Goal: Information Seeking & Learning: Get advice/opinions

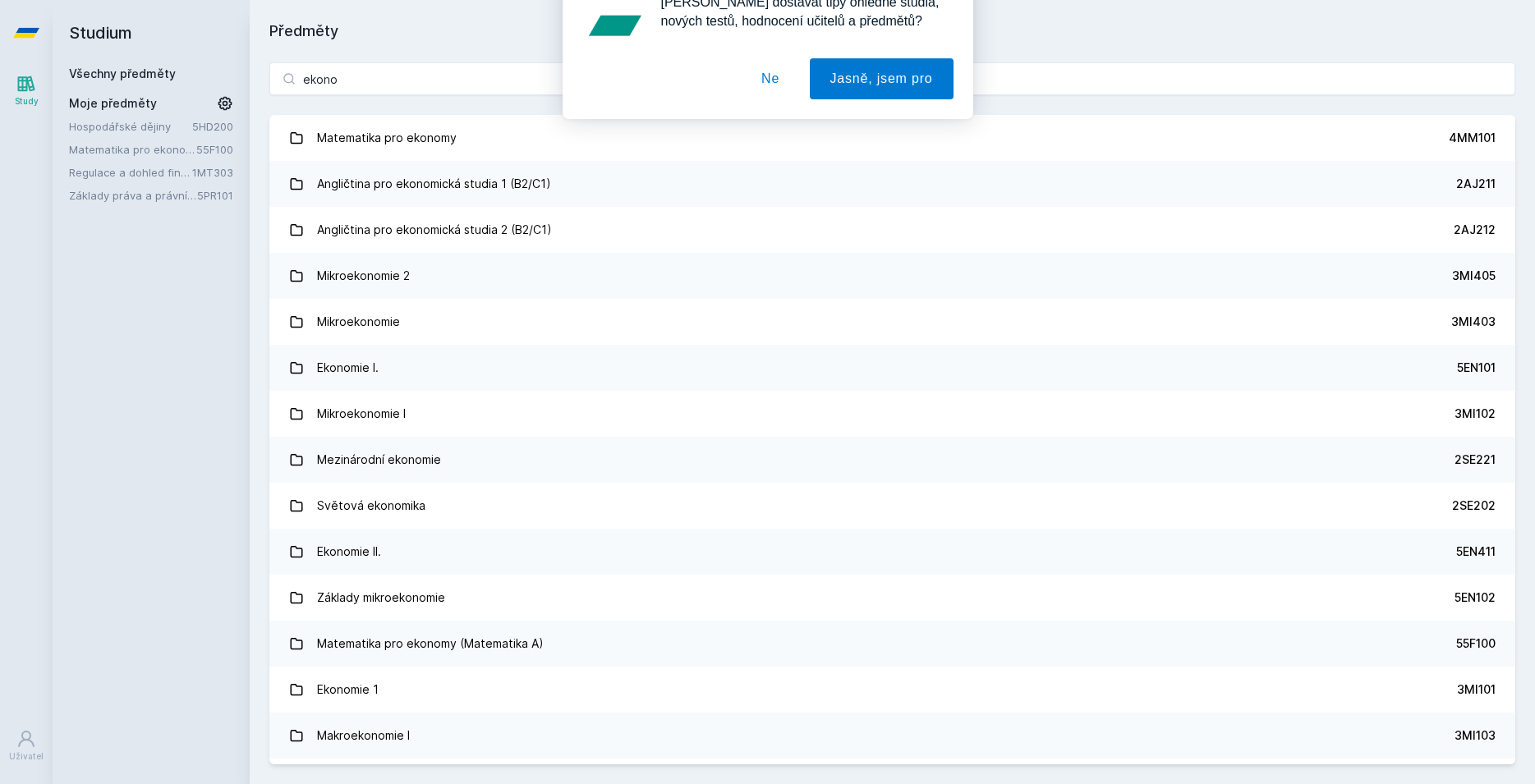
click at [787, 106] on button "Ne" at bounding box center [770, 106] width 59 height 41
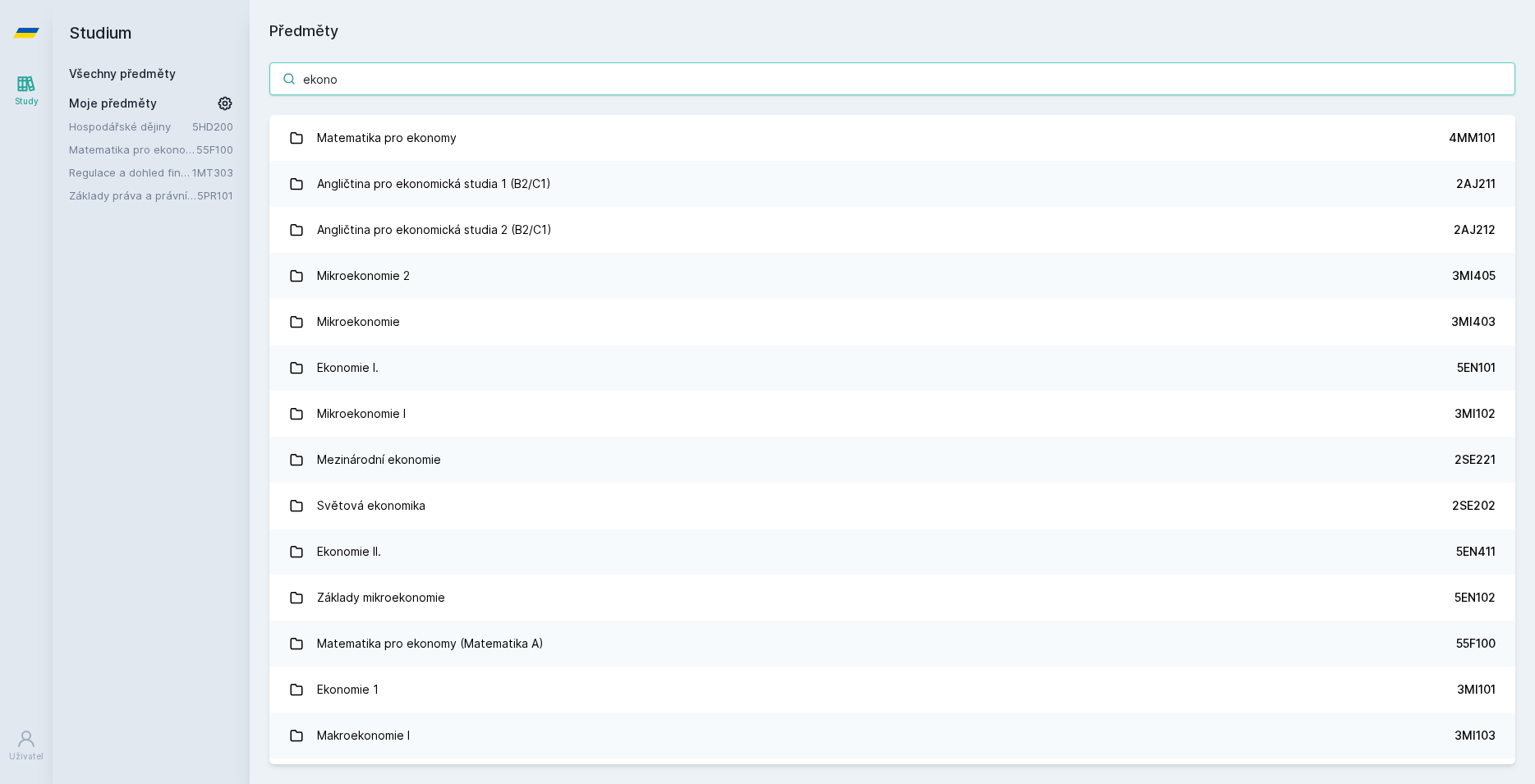
click at [342, 70] on input "ekono" at bounding box center [892, 78] width 1246 height 33
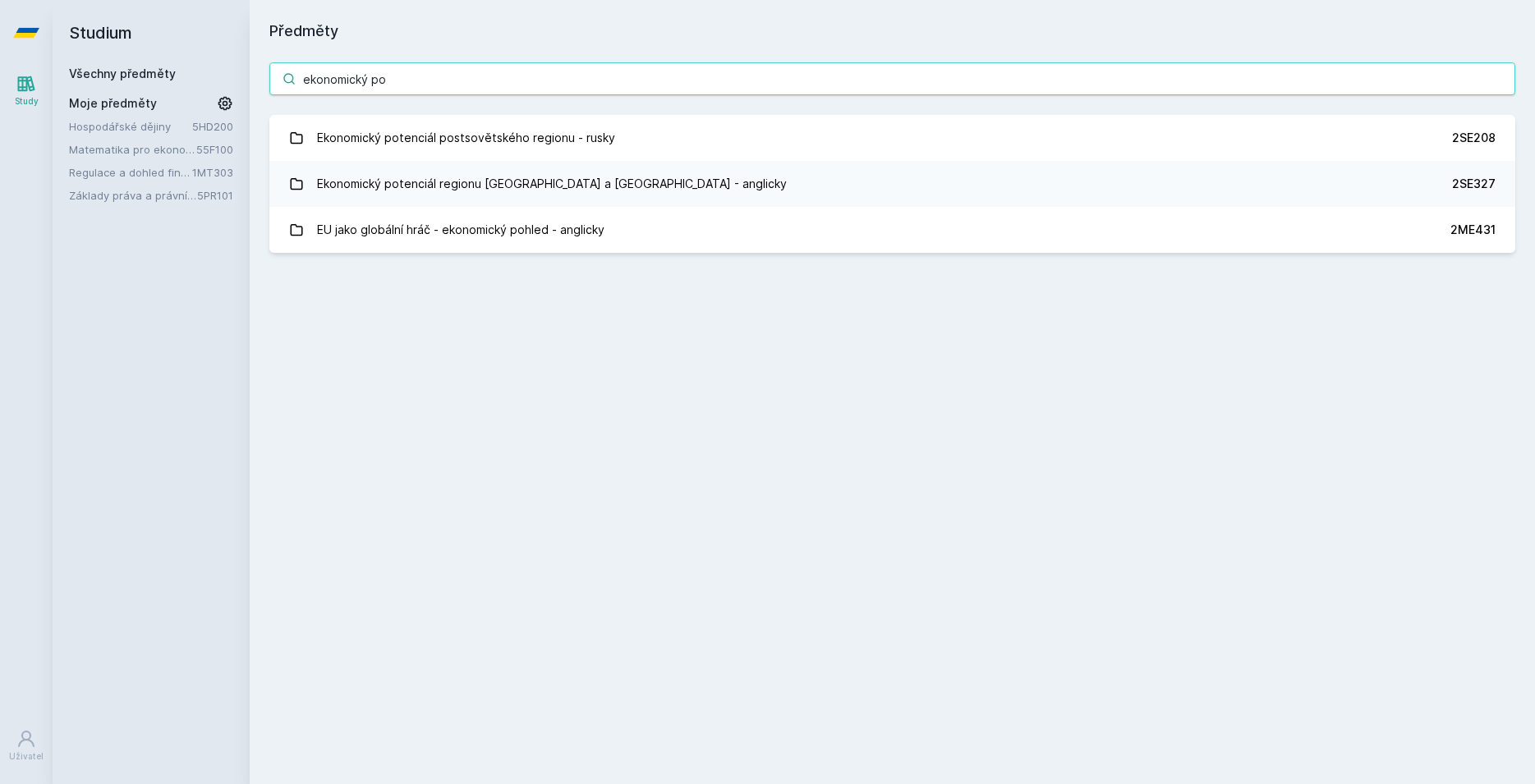
drag, startPoint x: 449, startPoint y: 74, endPoint x: 20, endPoint y: 72, distance: 429.0
click at [269, 74] on input "ekonomický po" at bounding box center [892, 78] width 1246 height 33
paste input "5IE202"
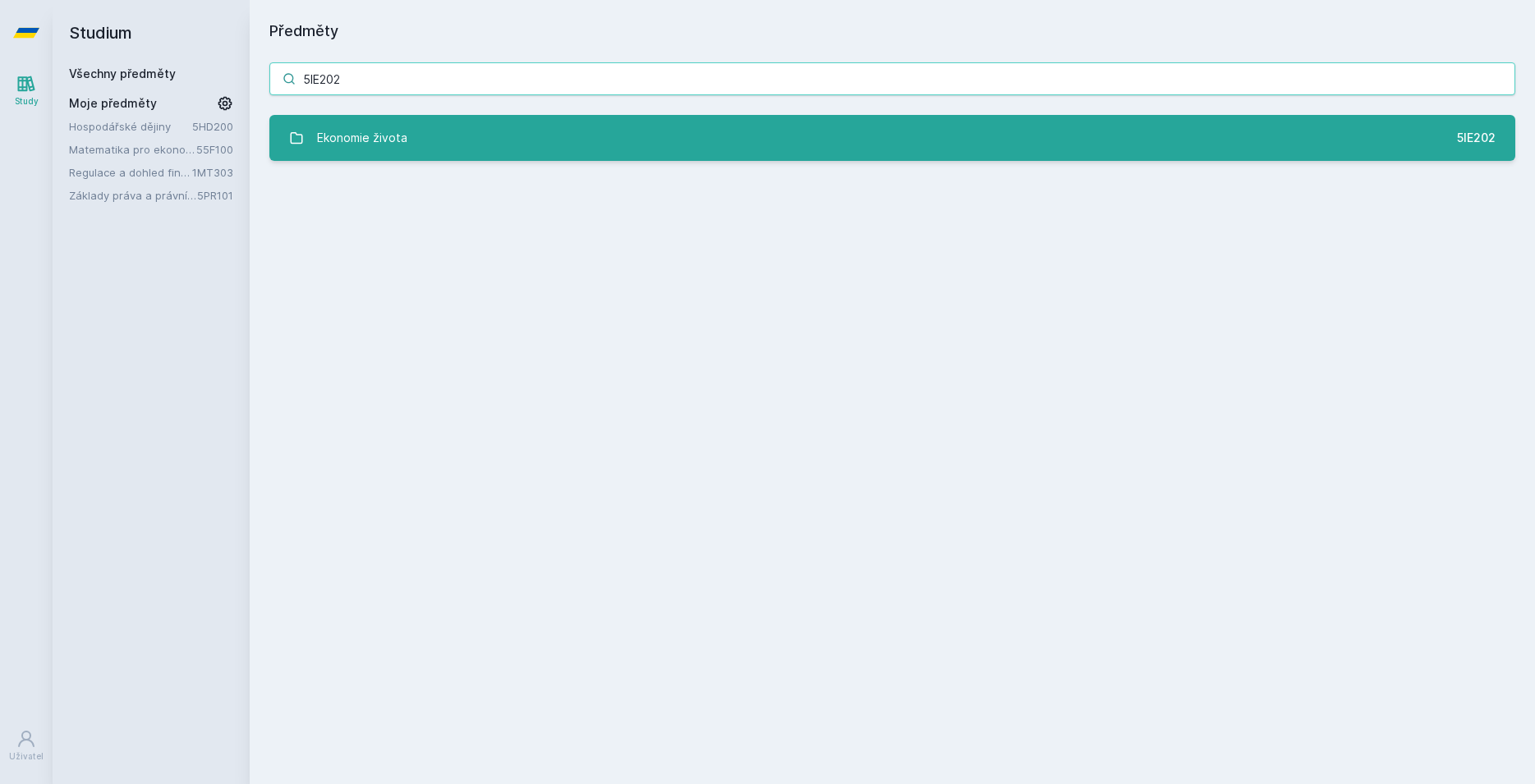
type input "5IE202"
click at [415, 142] on link "Ekonomie života 5IE202" at bounding box center [892, 138] width 1246 height 46
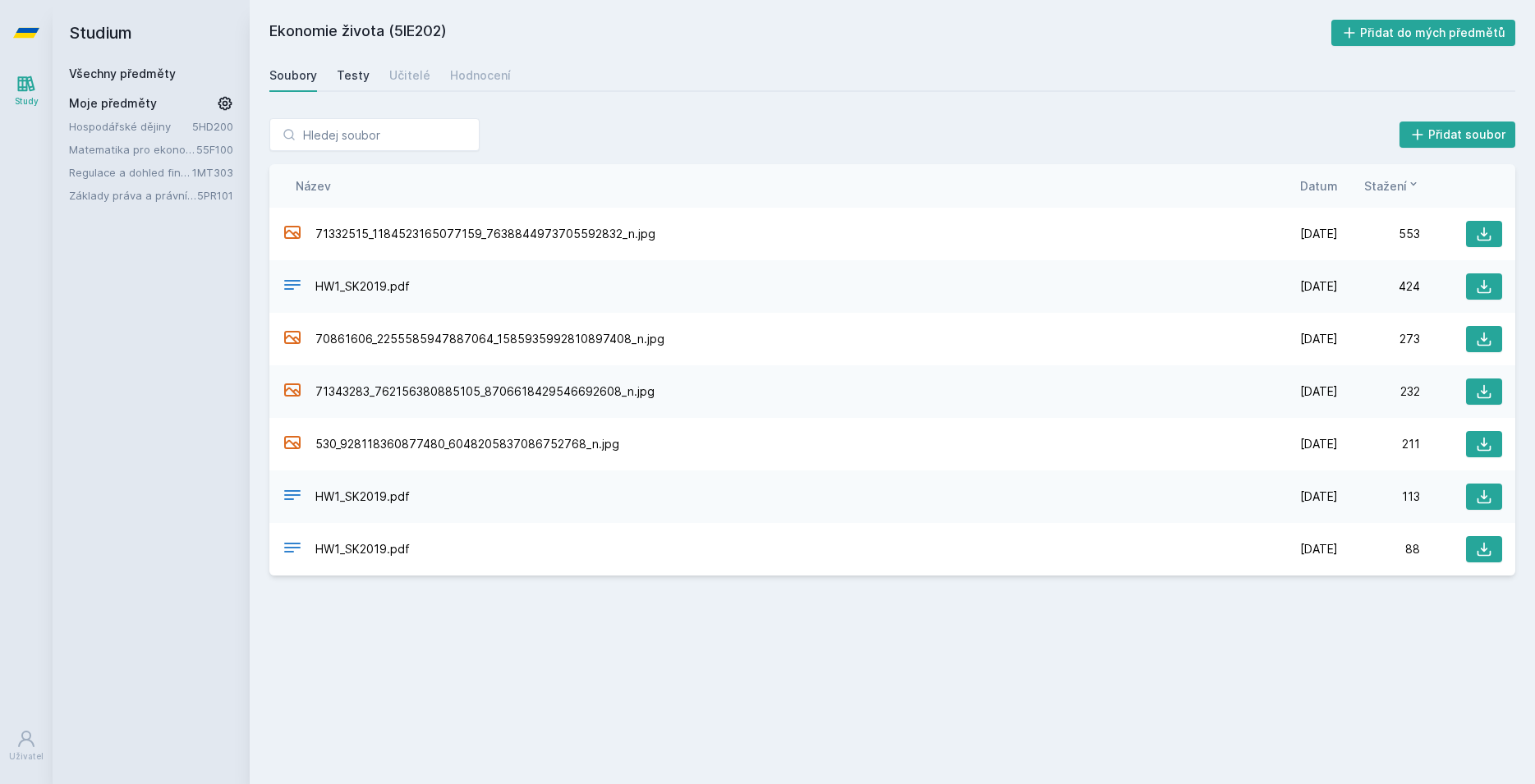
click at [359, 71] on div "Testy" at bounding box center [353, 76] width 33 height 17
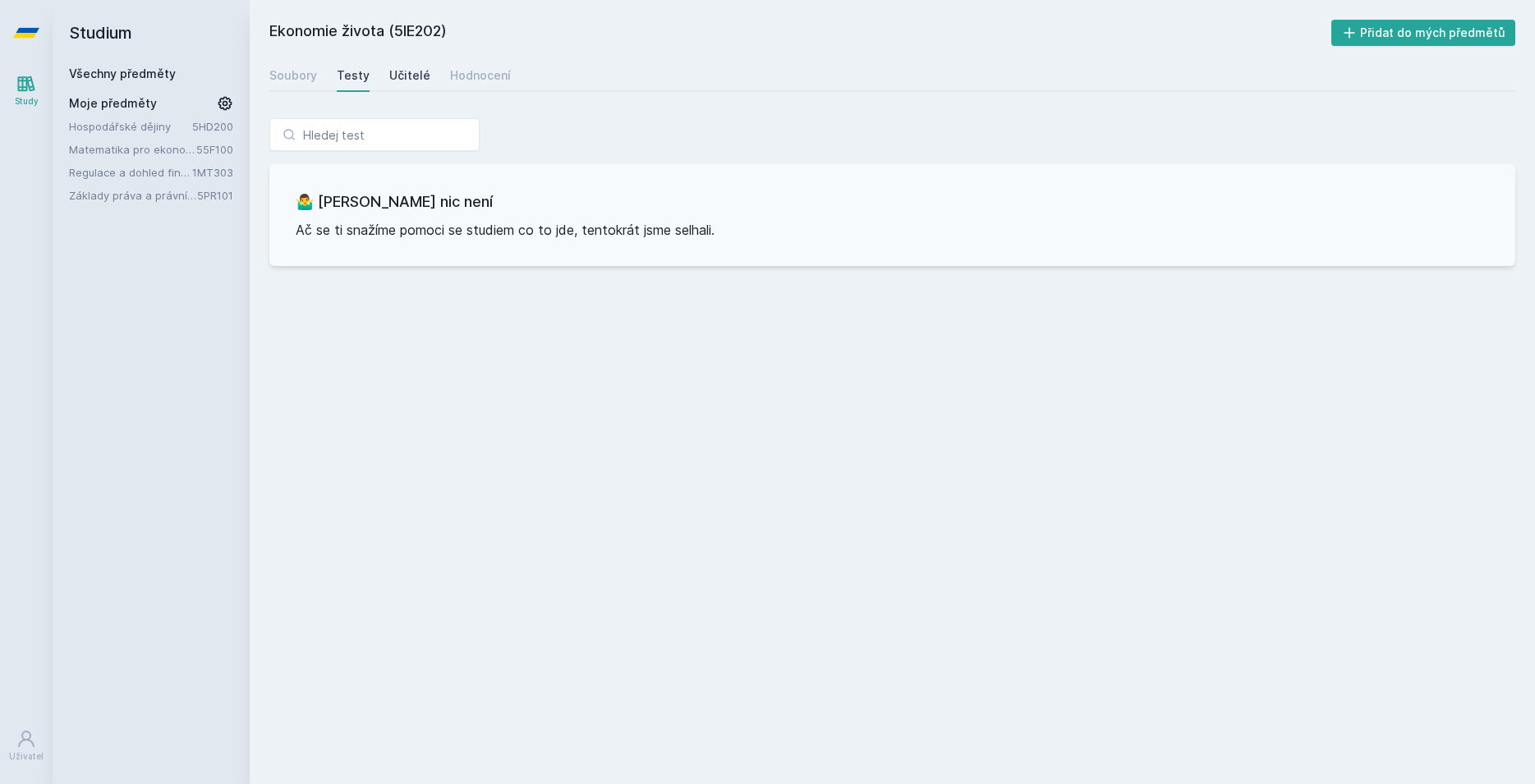
click at [414, 78] on div "Učitelé" at bounding box center [409, 76] width 41 height 17
click at [472, 84] on link "Hodnocení" at bounding box center [480, 75] width 61 height 33
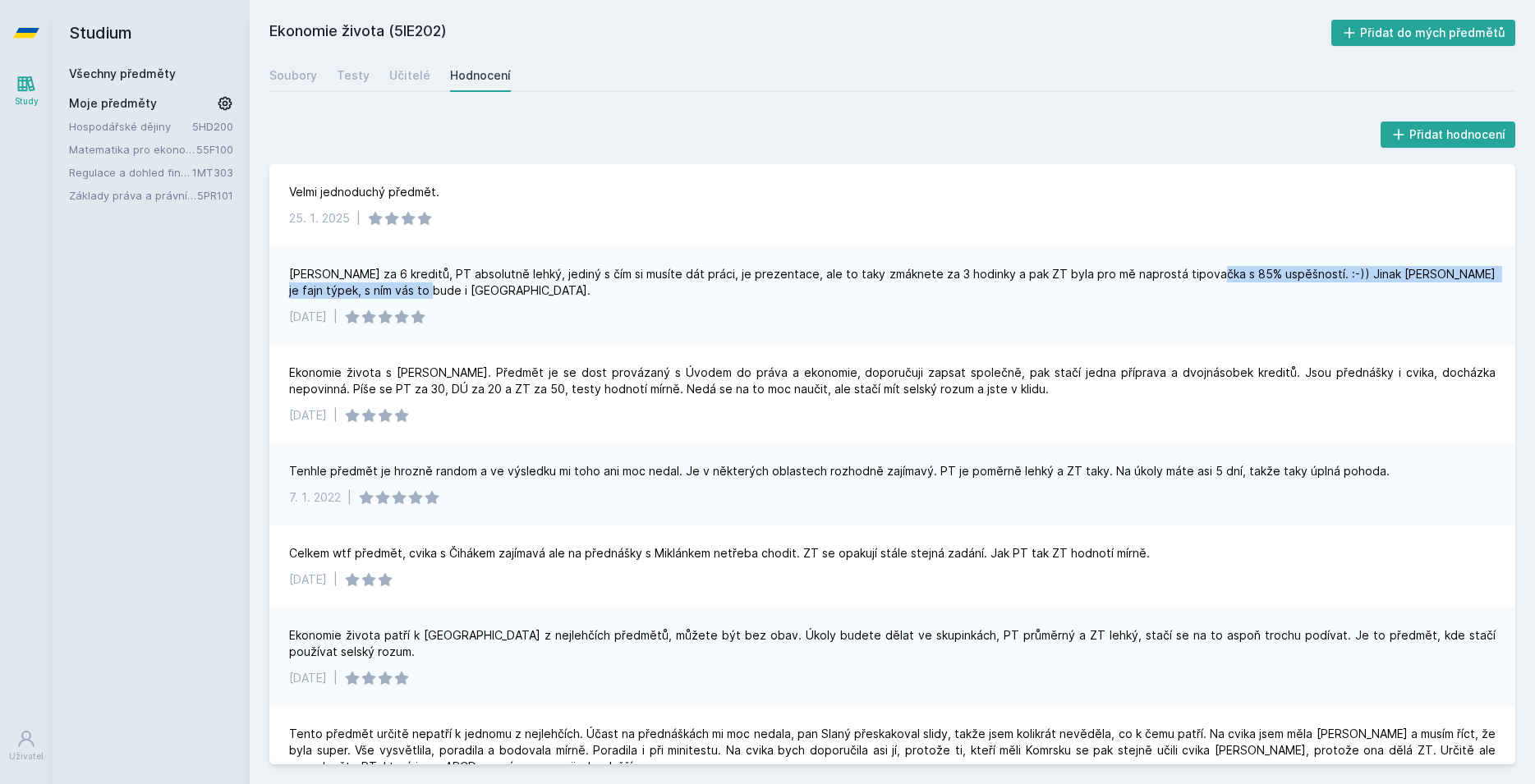
drag, startPoint x: 1202, startPoint y: 275, endPoint x: 431, endPoint y: 290, distance: 771.1
click at [431, 289] on div "[PERSON_NAME] za 6 kreditů, PT absolutně lehký, jediný s čím si musíte dát prác…" at bounding box center [892, 282] width 1207 height 33
click at [429, 380] on div "Ekonomie života s [PERSON_NAME]. Předmět je se dost provázaný s Úvodem do práva…" at bounding box center [892, 380] width 1207 height 33
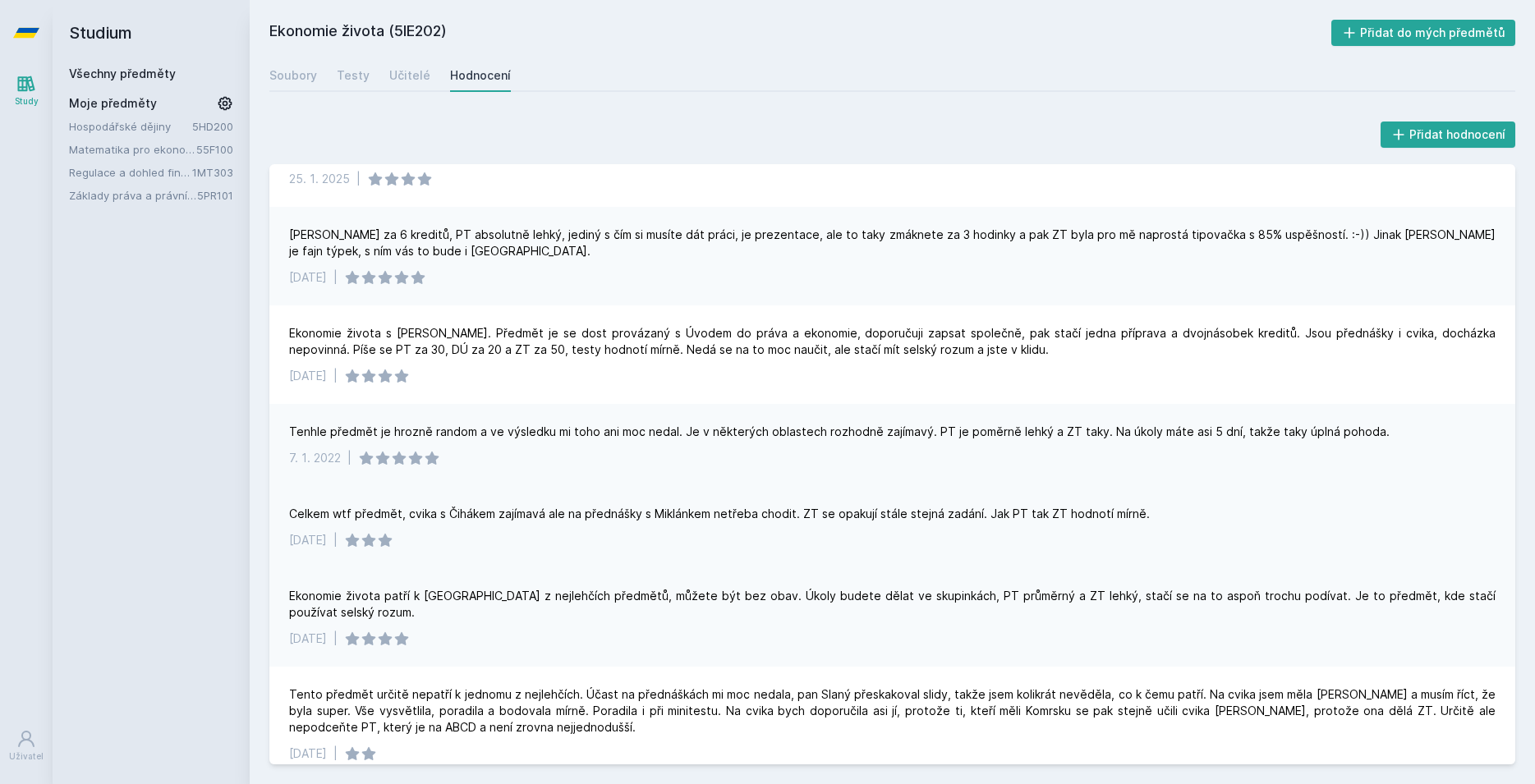
scroll to position [40, 0]
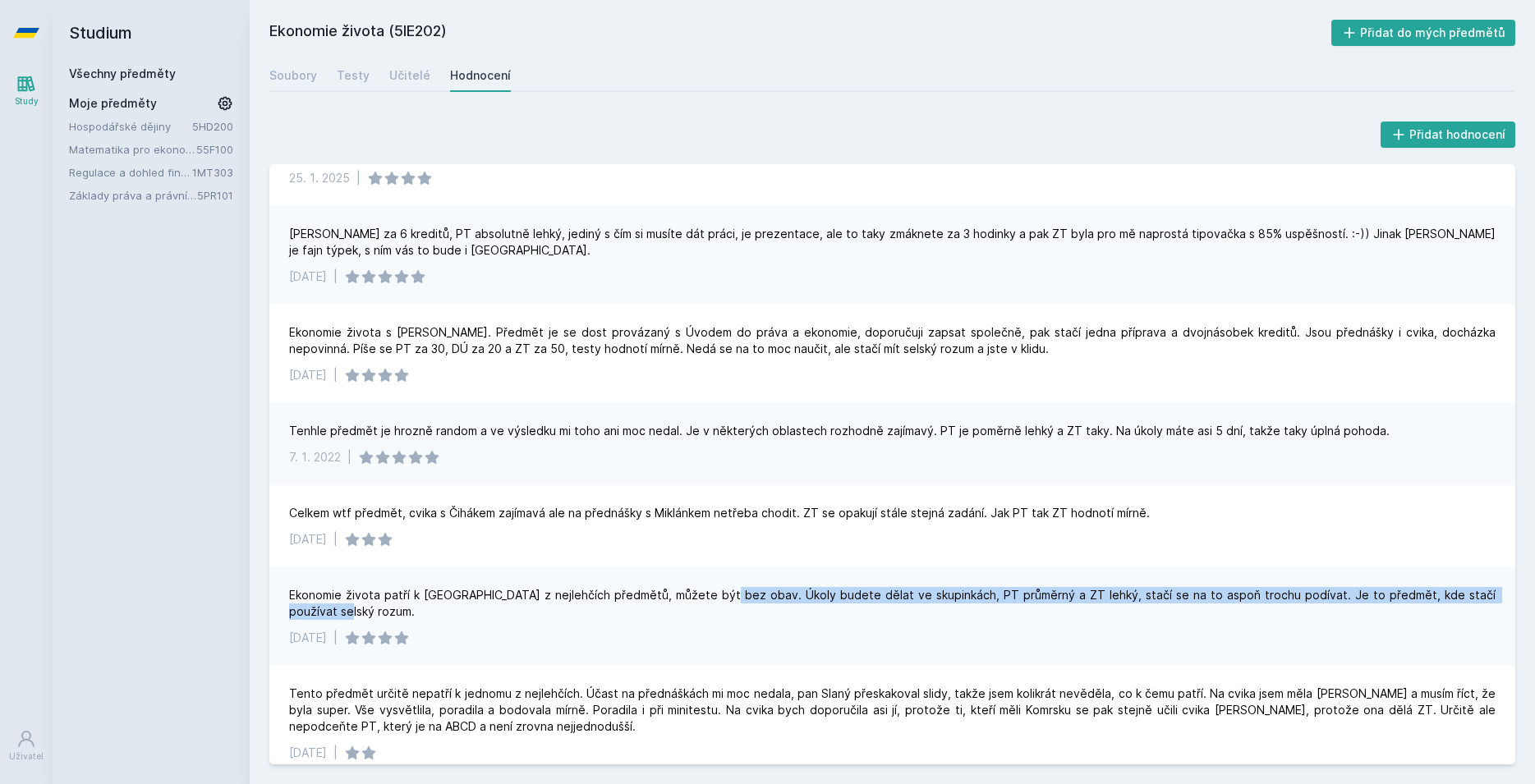
drag, startPoint x: 735, startPoint y: 596, endPoint x: 1529, endPoint y: 608, distance: 794.1
click at [1516, 608] on div "Velmi jednoduchý předmět. [DATE] | Dávačka za 6 kreditů, PT absolutně lehký, je…" at bounding box center [892, 465] width 1246 height 600
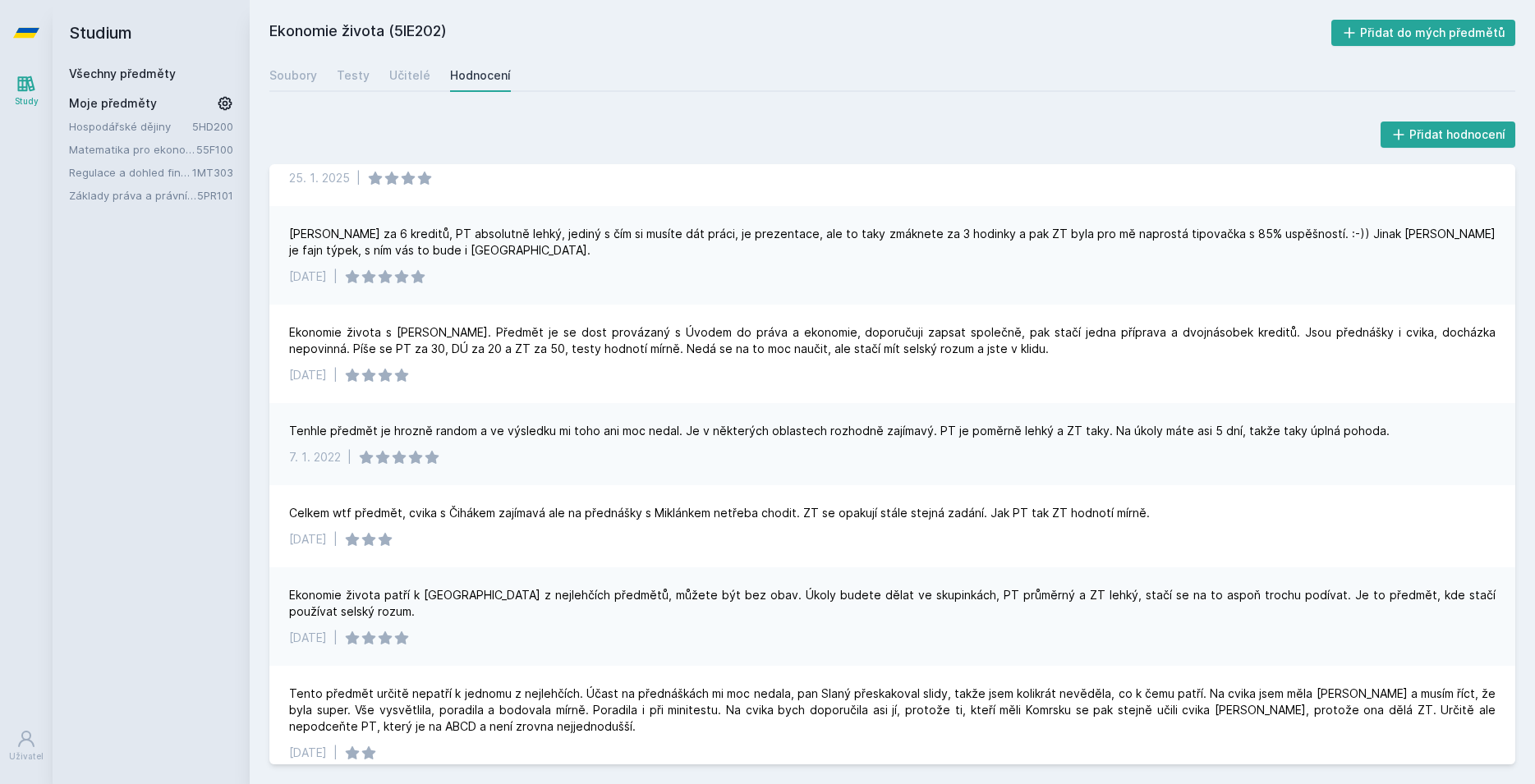
click at [1300, 604] on div "Ekonomie života patří k [GEOGRAPHIC_DATA] z nejlehčích předmětů, můžete být bez…" at bounding box center [892, 617] width 1246 height 99
